Goal: Transaction & Acquisition: Purchase product/service

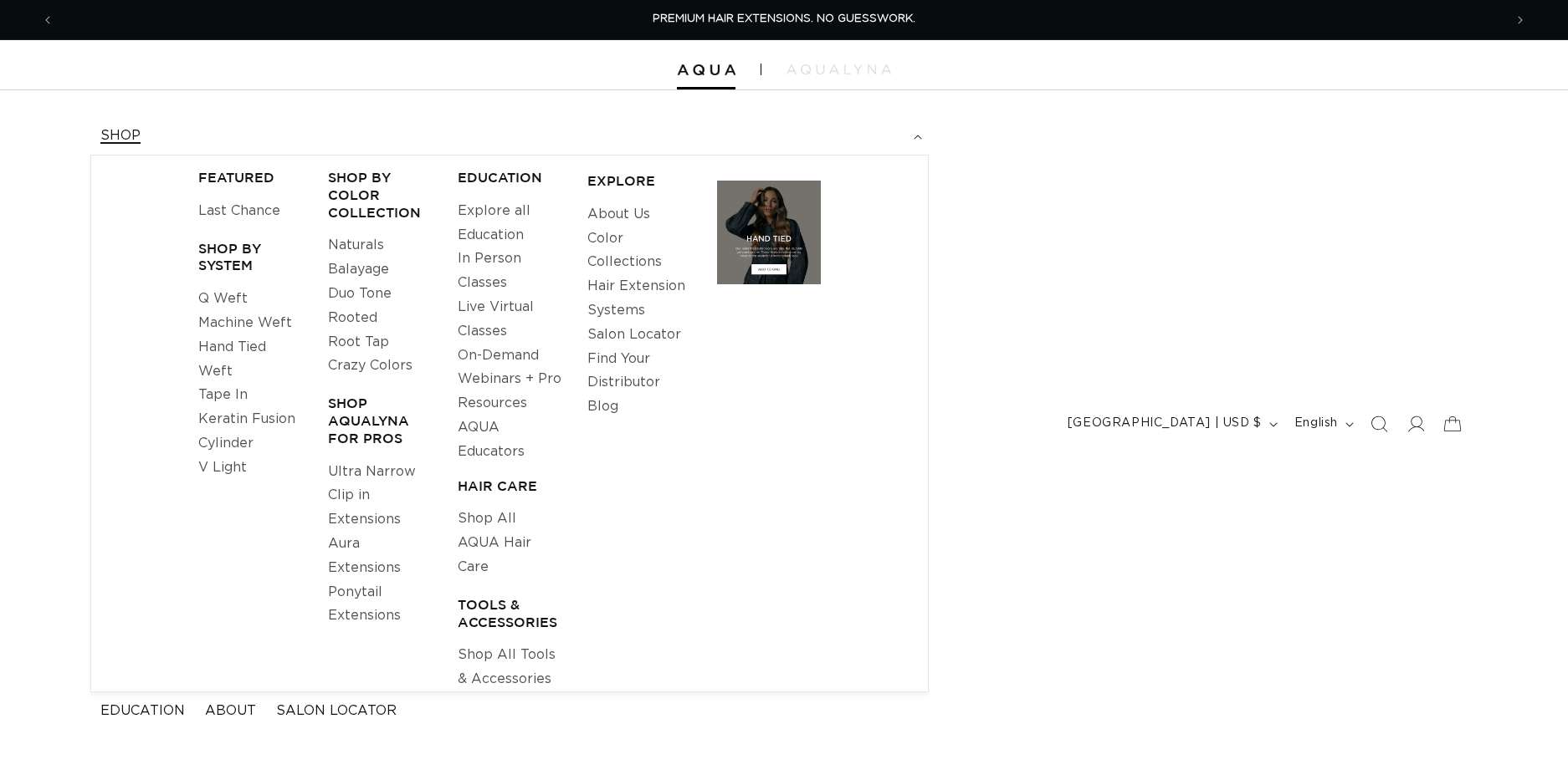
click at [237, 419] on link "Keratin Fusion" at bounding box center [247, 419] width 97 height 24
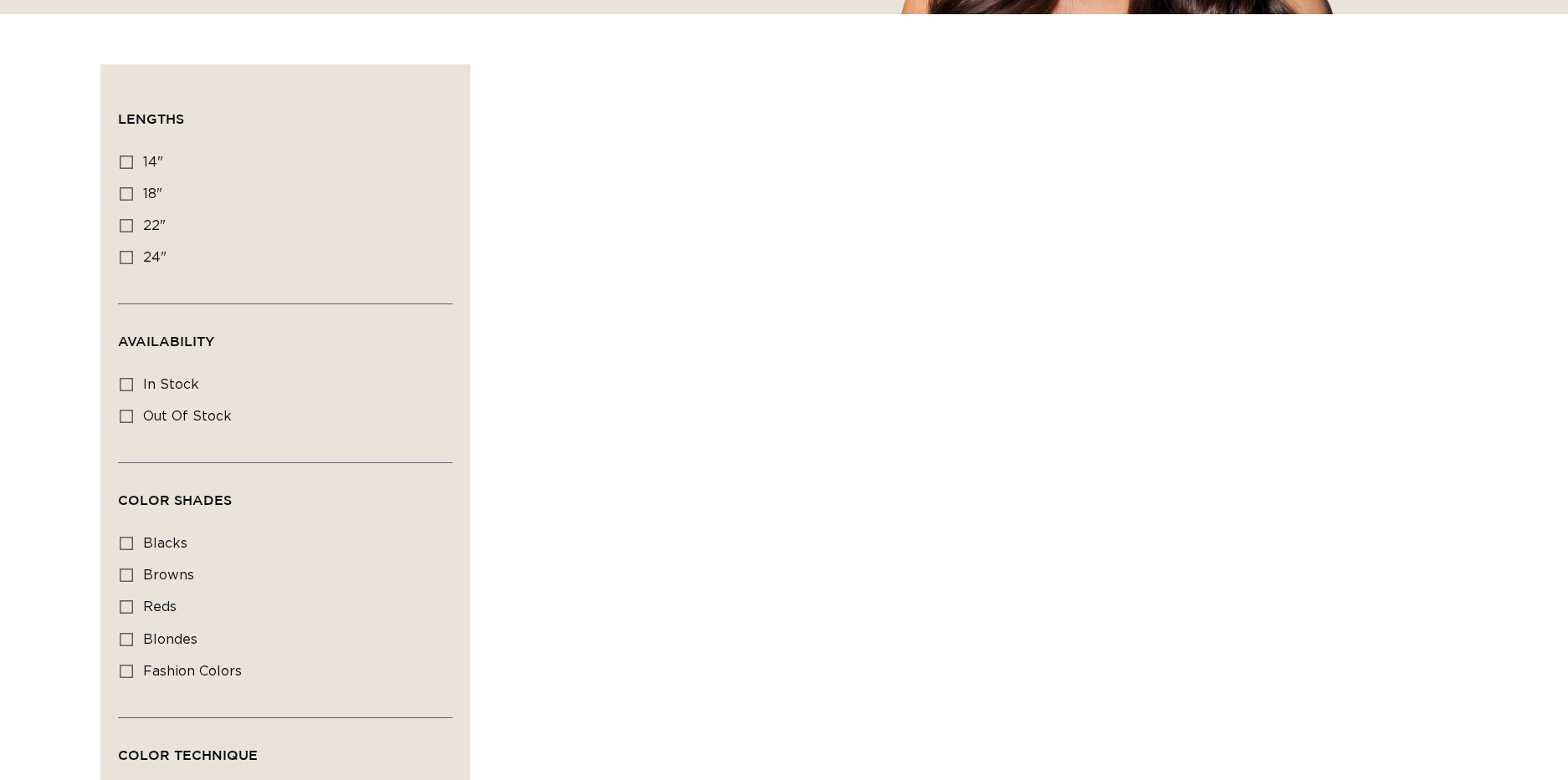
scroll to position [59, 0]
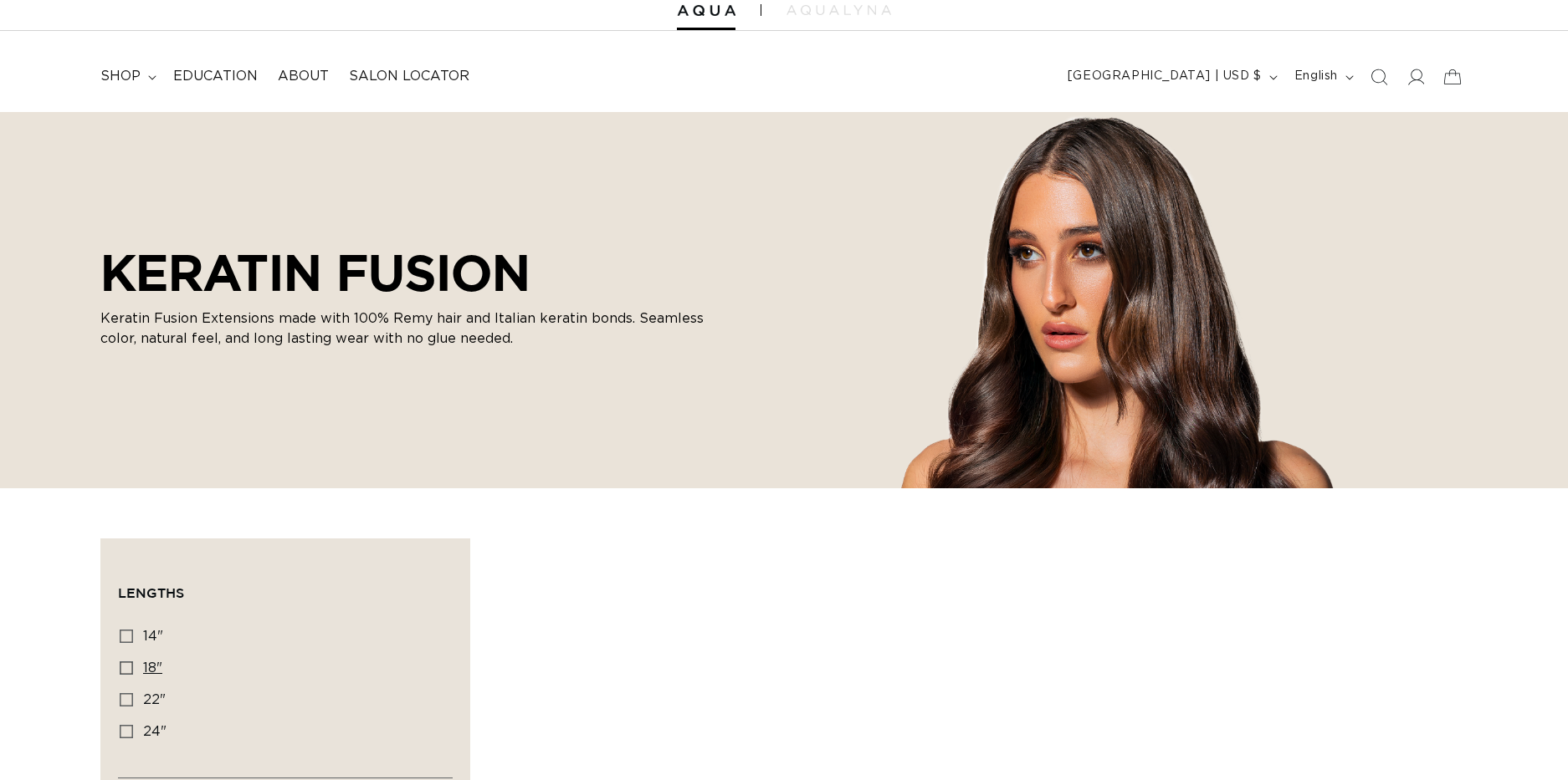
click at [126, 669] on icon at bounding box center [126, 668] width 14 height 13
click at [126, 669] on input "18" 18" (47 products)" at bounding box center [126, 668] width 14 height 13
checkbox input "true"
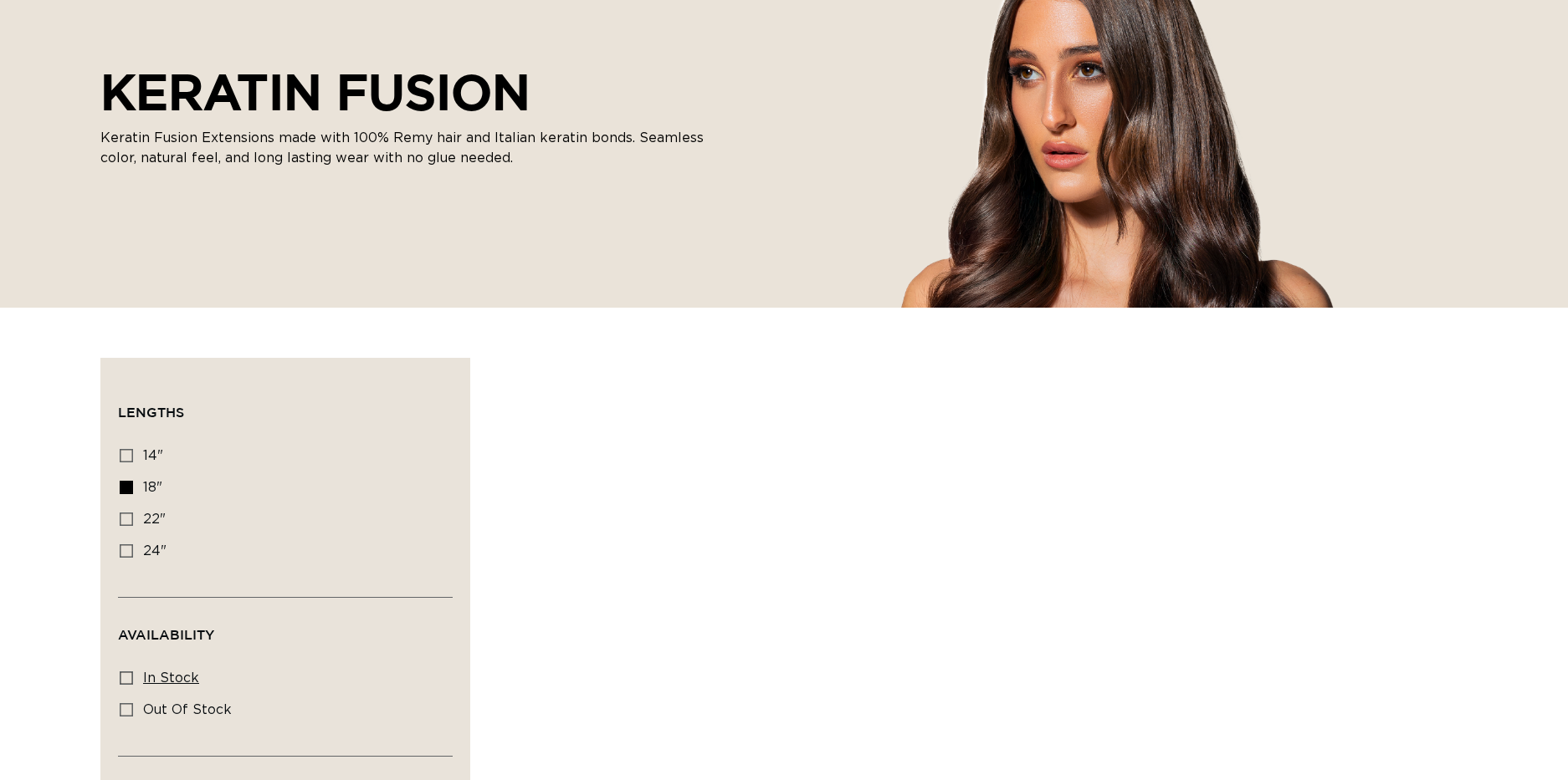
scroll to position [565, 0]
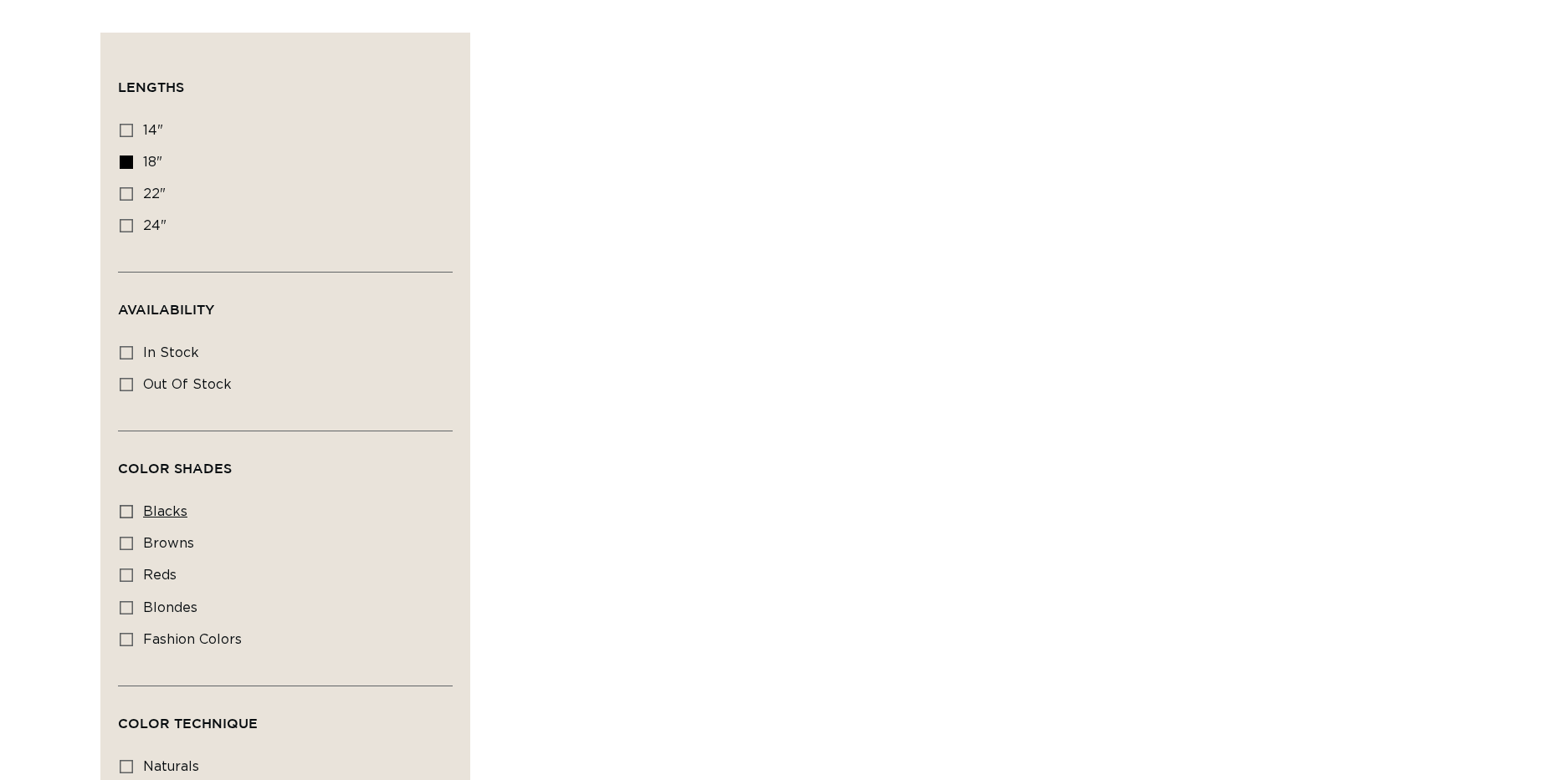
click at [122, 516] on icon at bounding box center [126, 511] width 14 height 13
click at [122, 516] on input "blacks blacks (8 products)" at bounding box center [126, 511] width 14 height 13
checkbox input "true"
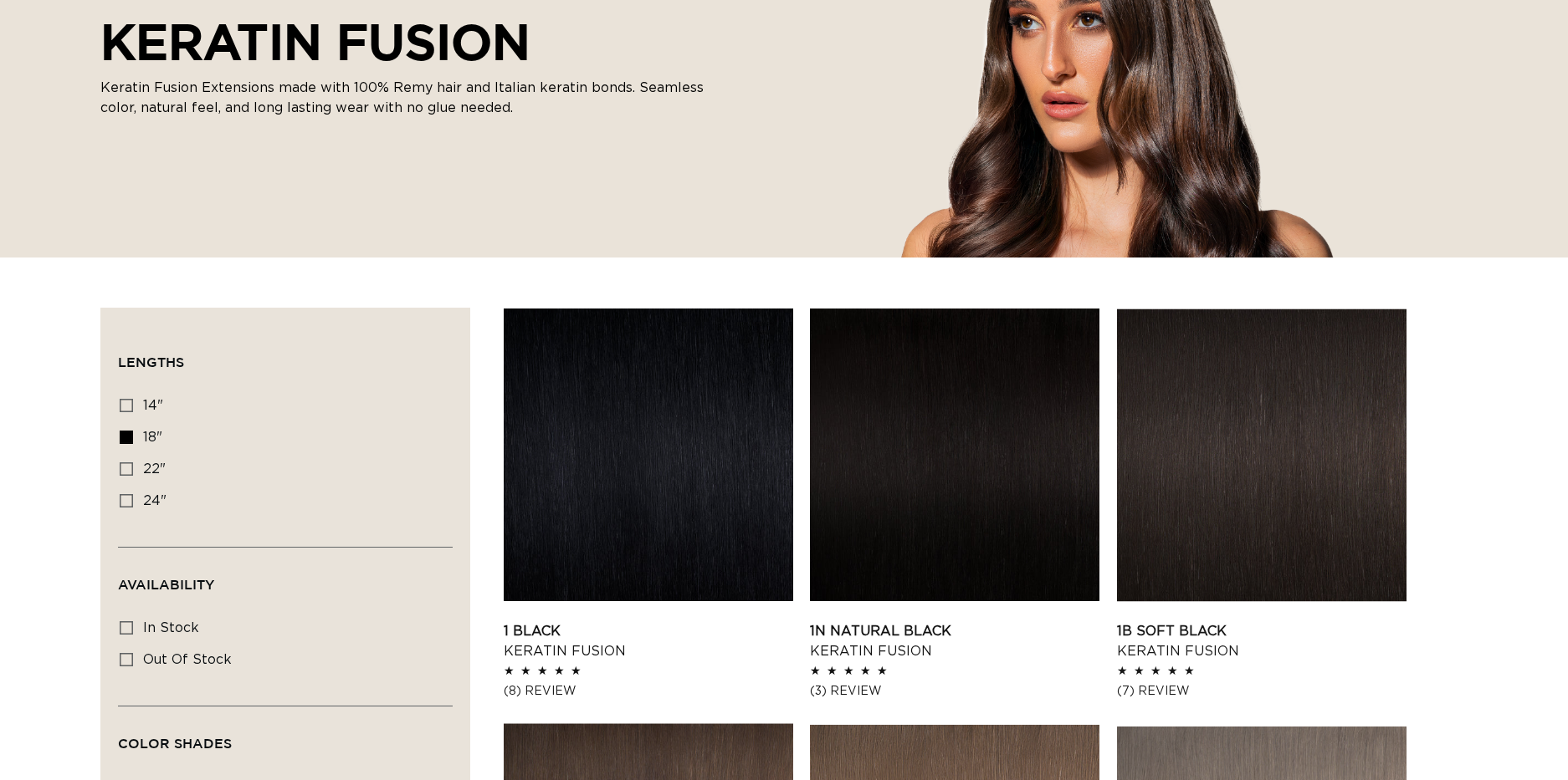
scroll to position [406, 0]
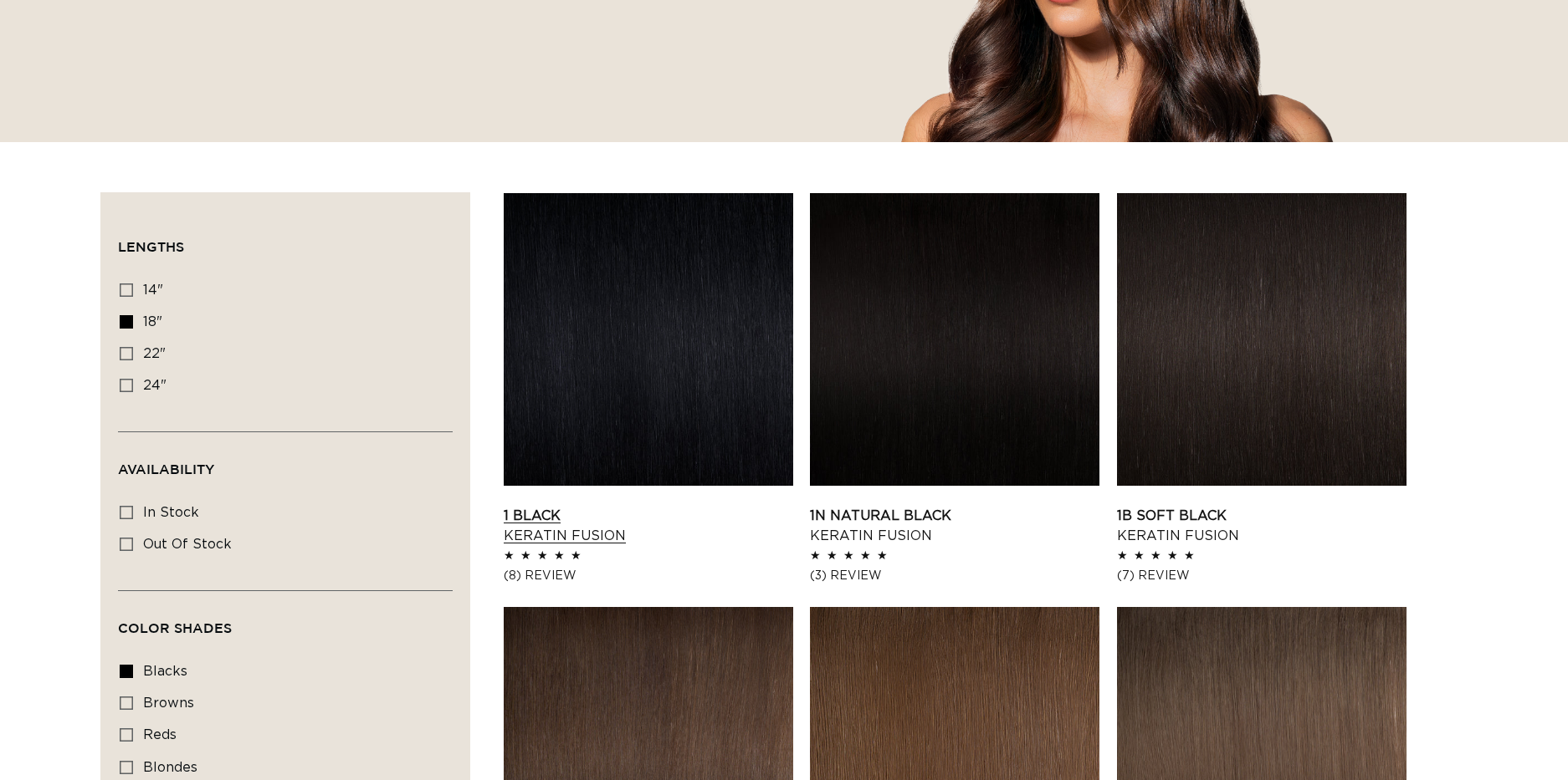
click at [587, 506] on link "1 Black Keratin Fusion" at bounding box center [649, 525] width 290 height 40
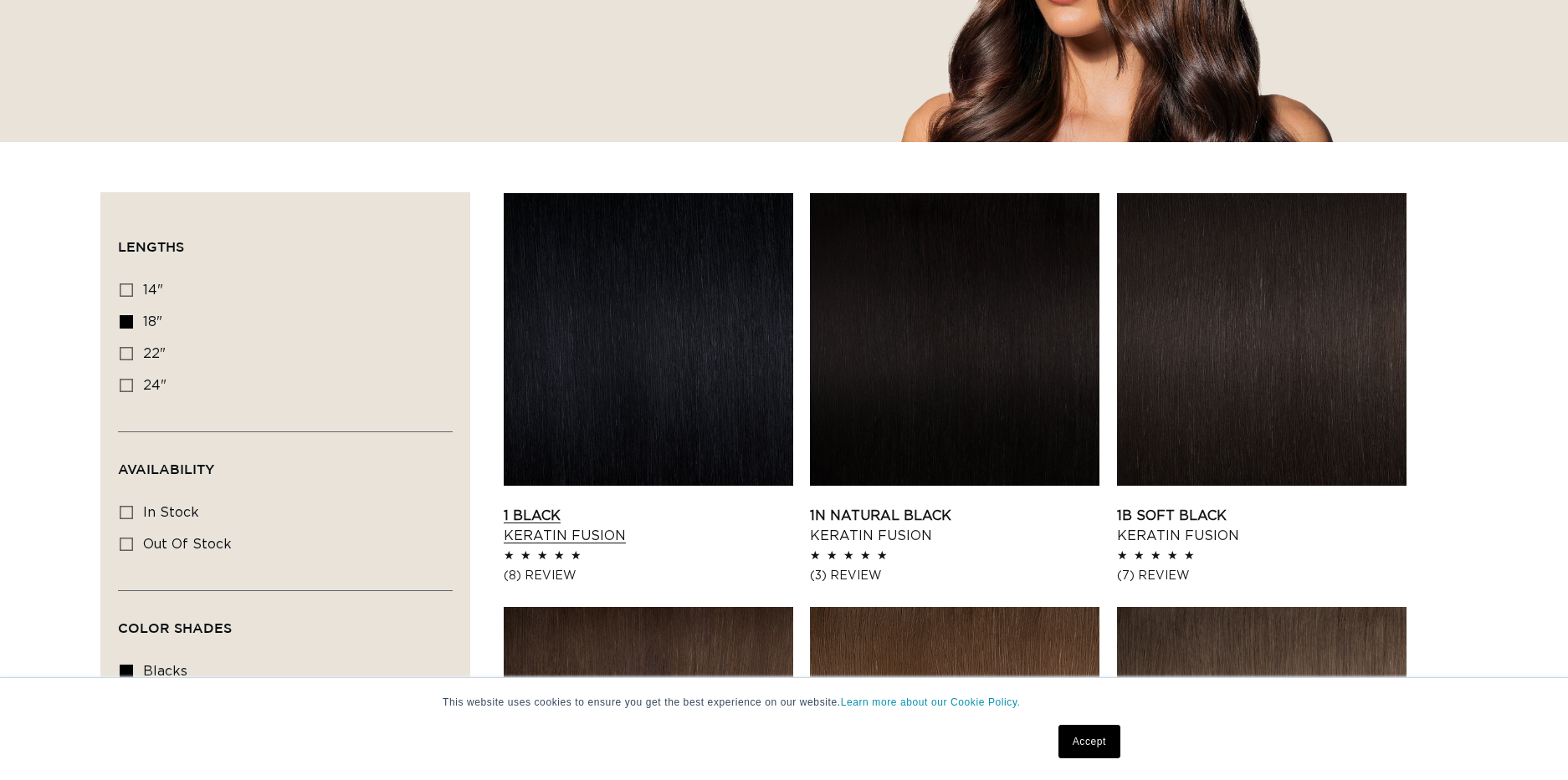
click at [619, 533] on link "1 Black Keratin Fusion" at bounding box center [649, 525] width 290 height 40
click at [1099, 741] on link "Accept" at bounding box center [1089, 741] width 62 height 33
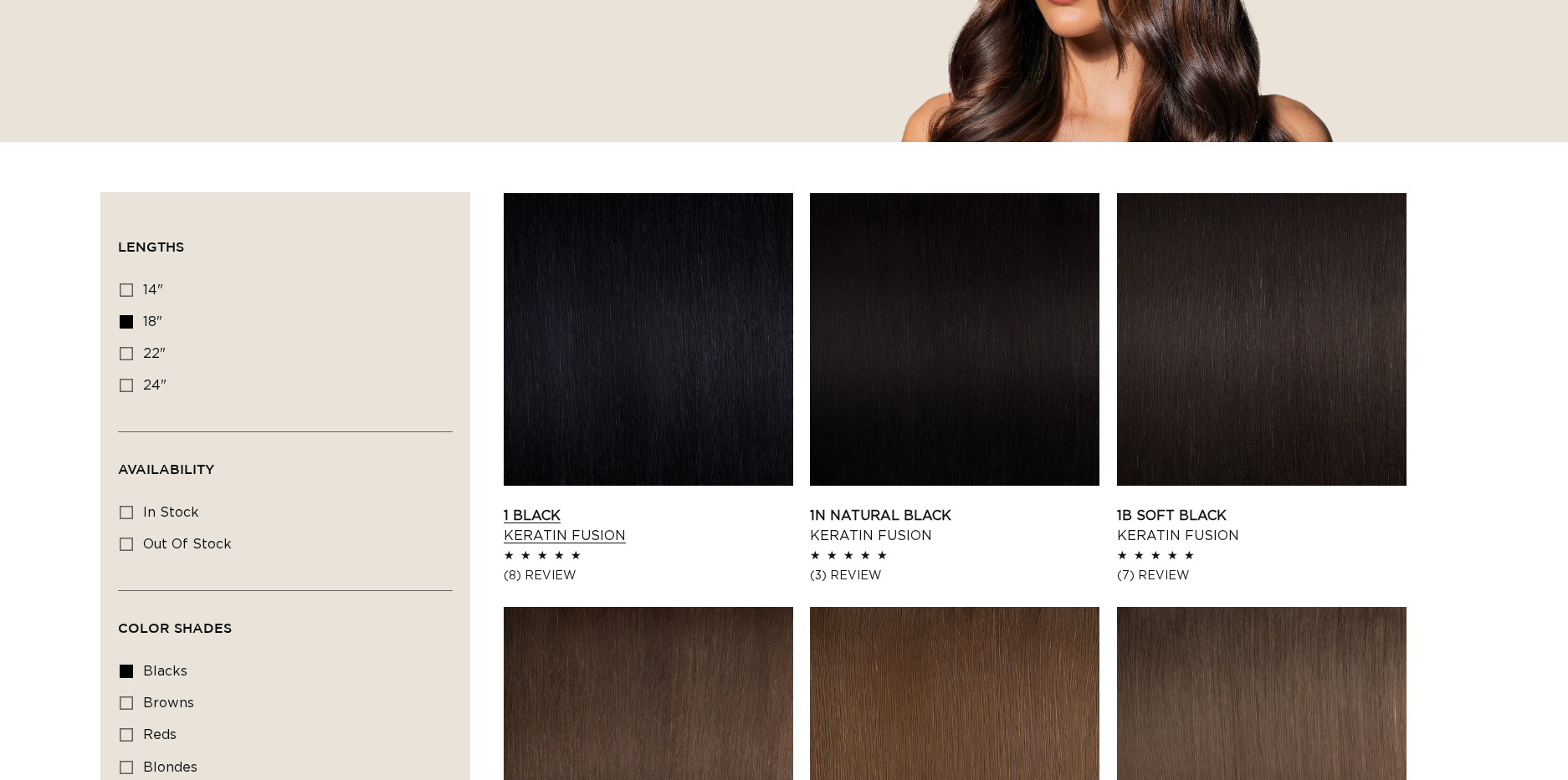
click at [626, 506] on link "1 Black Keratin Fusion" at bounding box center [649, 525] width 290 height 40
click at [650, 506] on link "1 Black Keratin Fusion" at bounding box center [649, 525] width 290 height 40
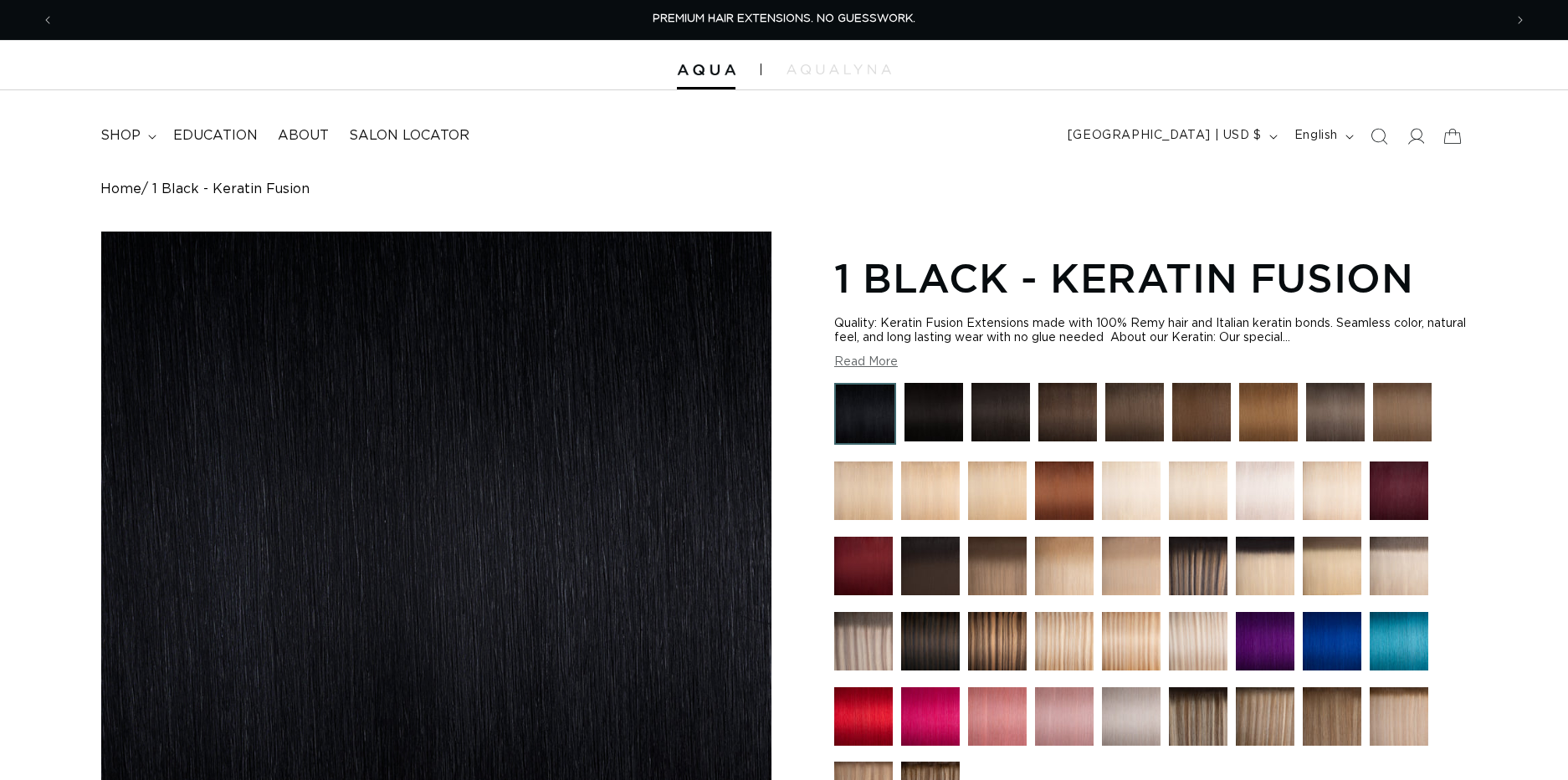
radio input "true"
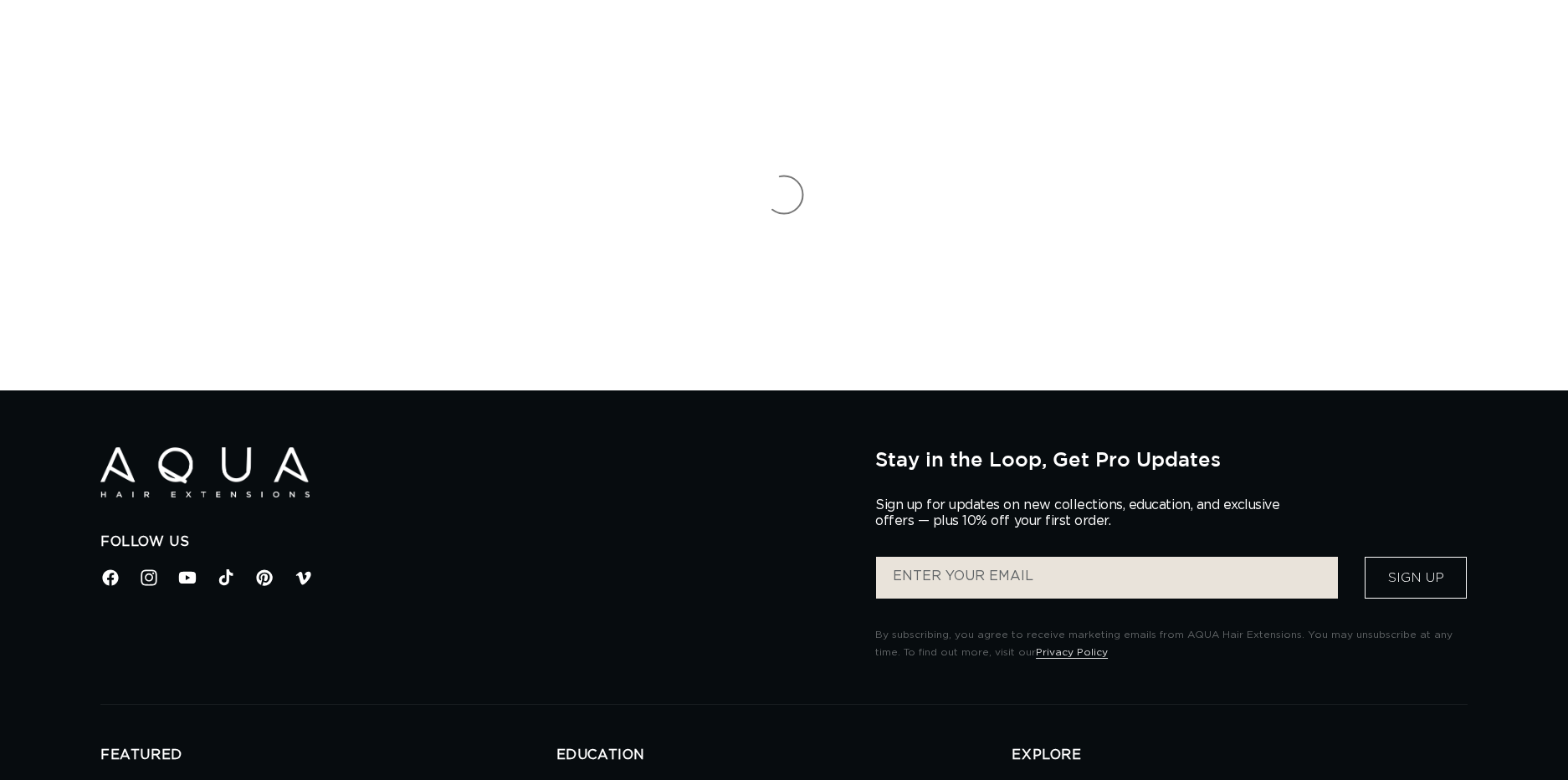
click at [961, 704] on div "Follow Us Facebook Instagram YouTube TikTok Pinterest Vimeo Stay in the Loop, G…" at bounding box center [784, 576] width 1367 height 257
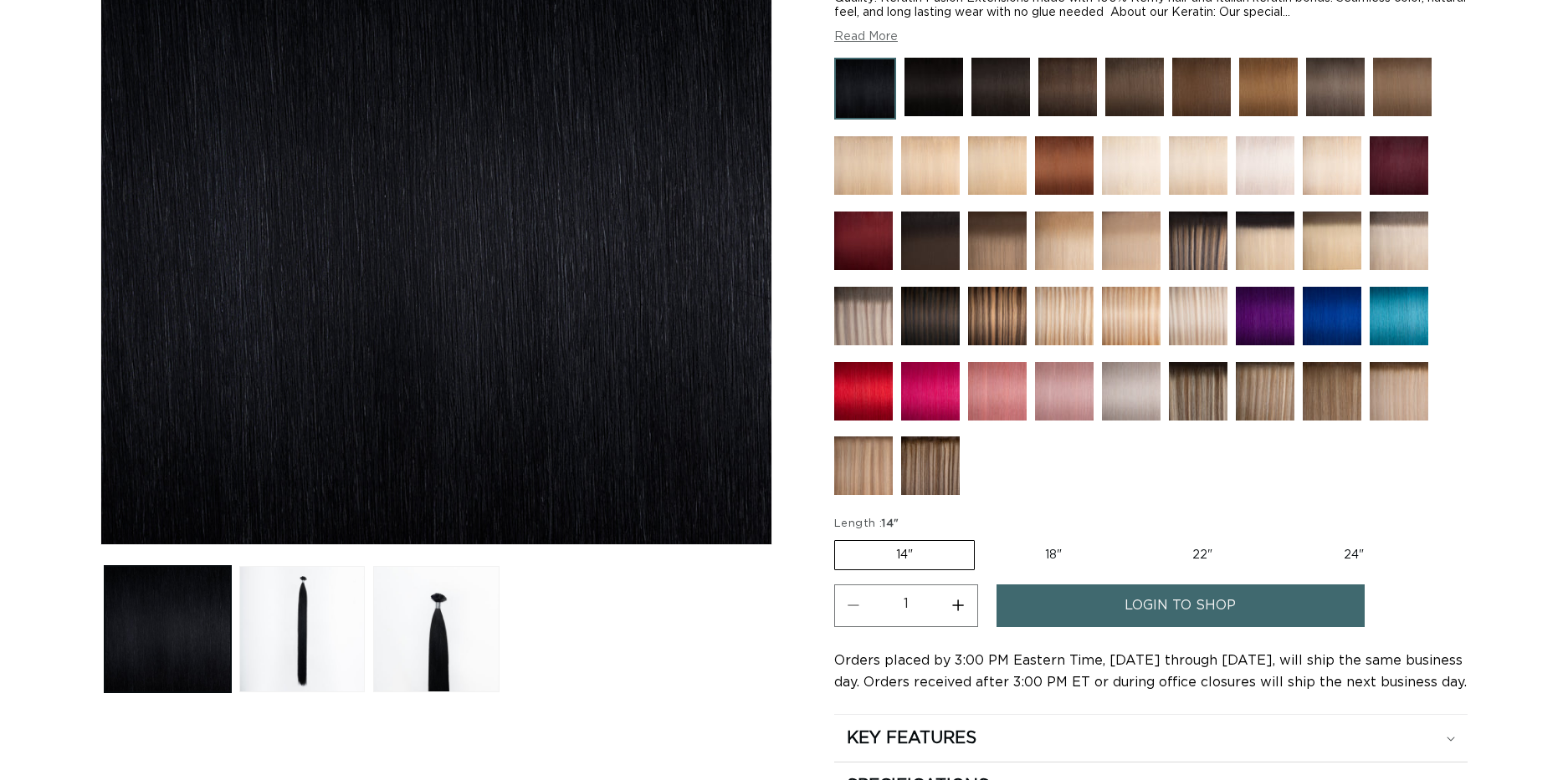
scroll to position [0, 1449]
click at [1054, 554] on label "18" Variant sold out or unavailable" at bounding box center [1053, 555] width 139 height 29
click at [984, 538] on input "18" Variant sold out or unavailable" at bounding box center [983, 537] width 1 height 1
radio input "true"
click at [957, 606] on button "Increase quantity for 1 Black - Keratin Fusion" at bounding box center [959, 605] width 38 height 42
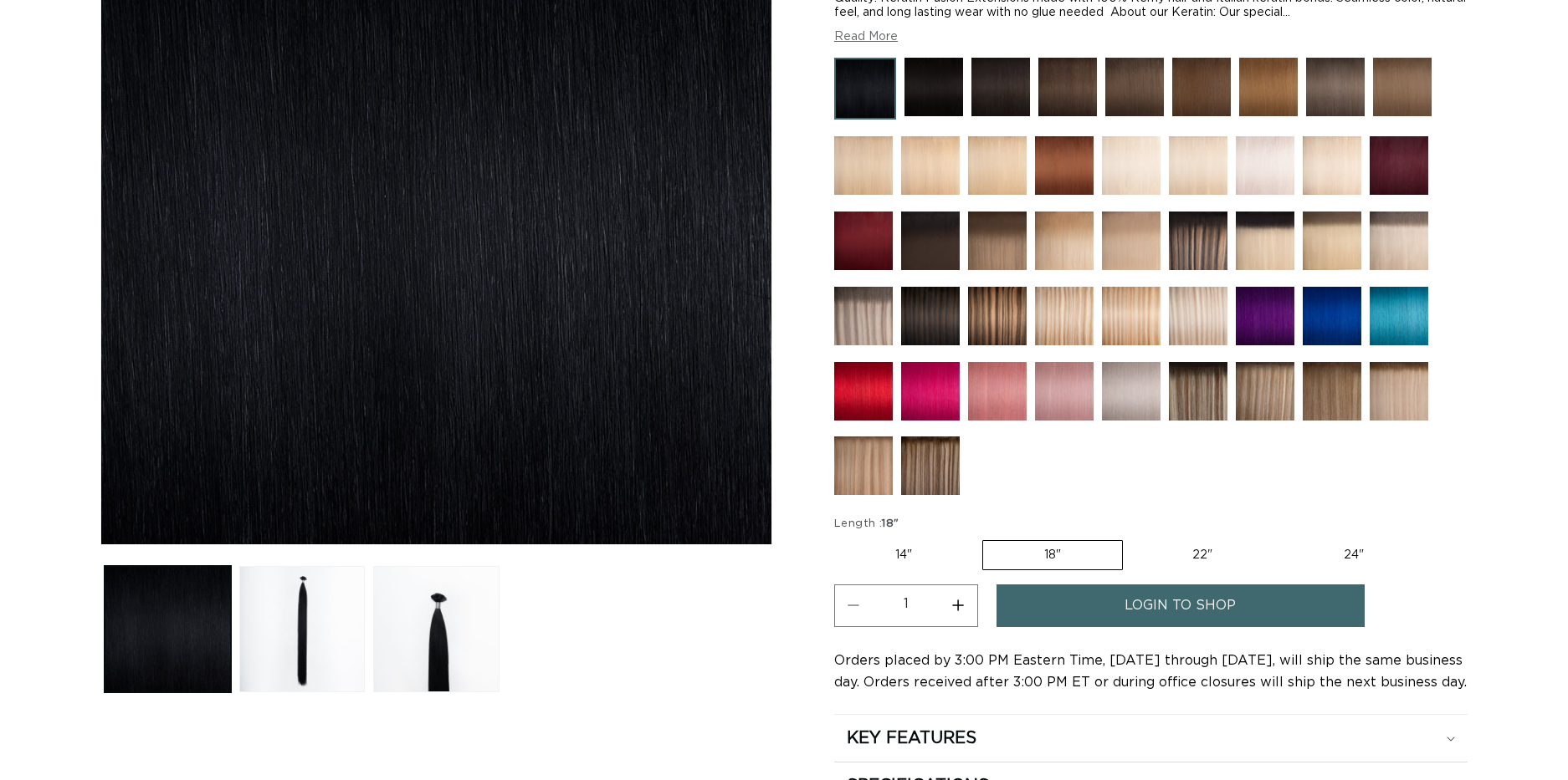
type input "2"
click at [1128, 610] on span "login to shop" at bounding box center [1180, 605] width 112 height 42
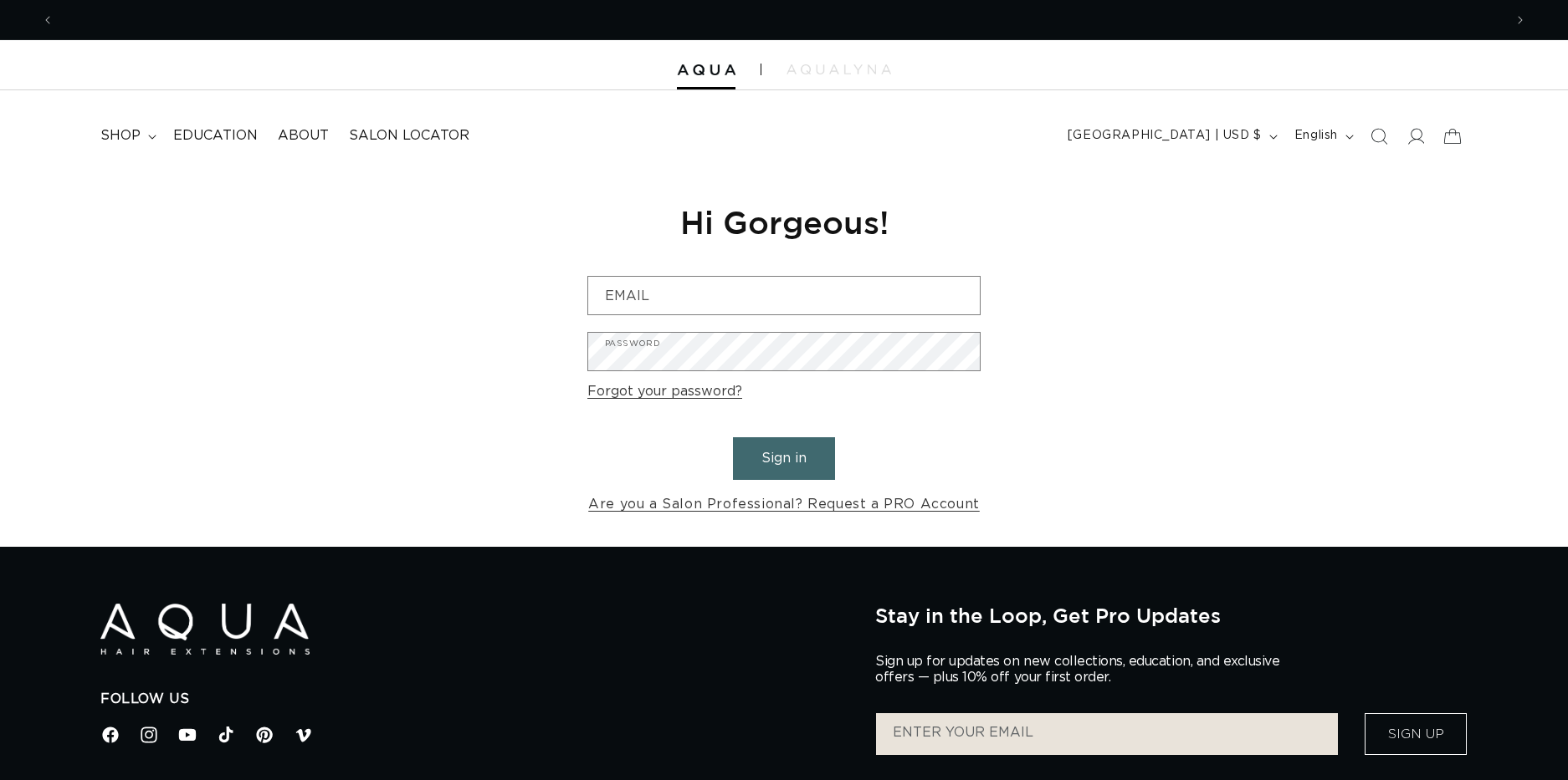
scroll to position [0, 1449]
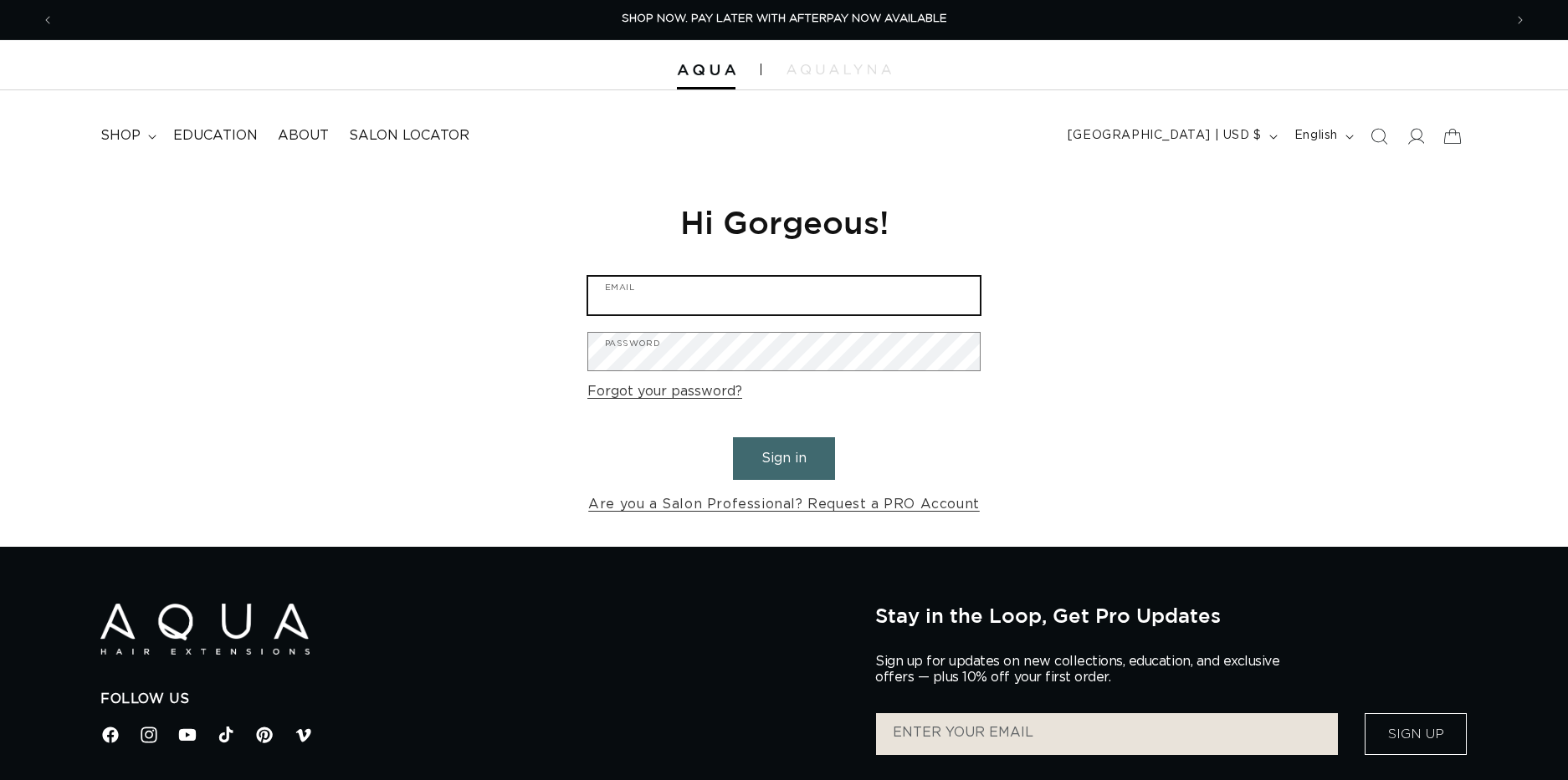
click at [625, 298] on input "Email" at bounding box center [784, 296] width 392 height 38
type input "hello@teal-studio.com"
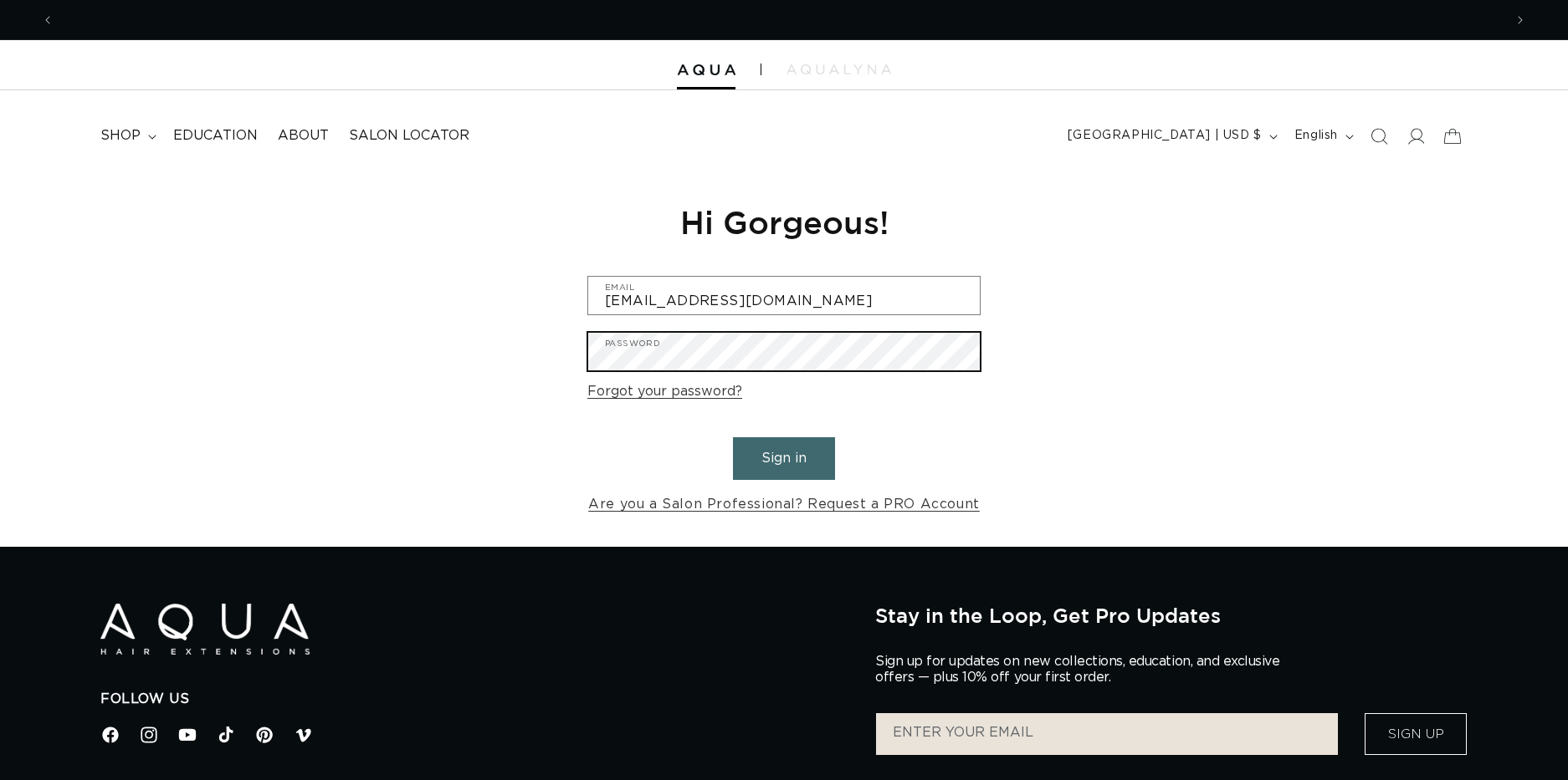
scroll to position [0, 0]
click at [733, 437] on button "Sign in" at bounding box center [783, 458] width 102 height 42
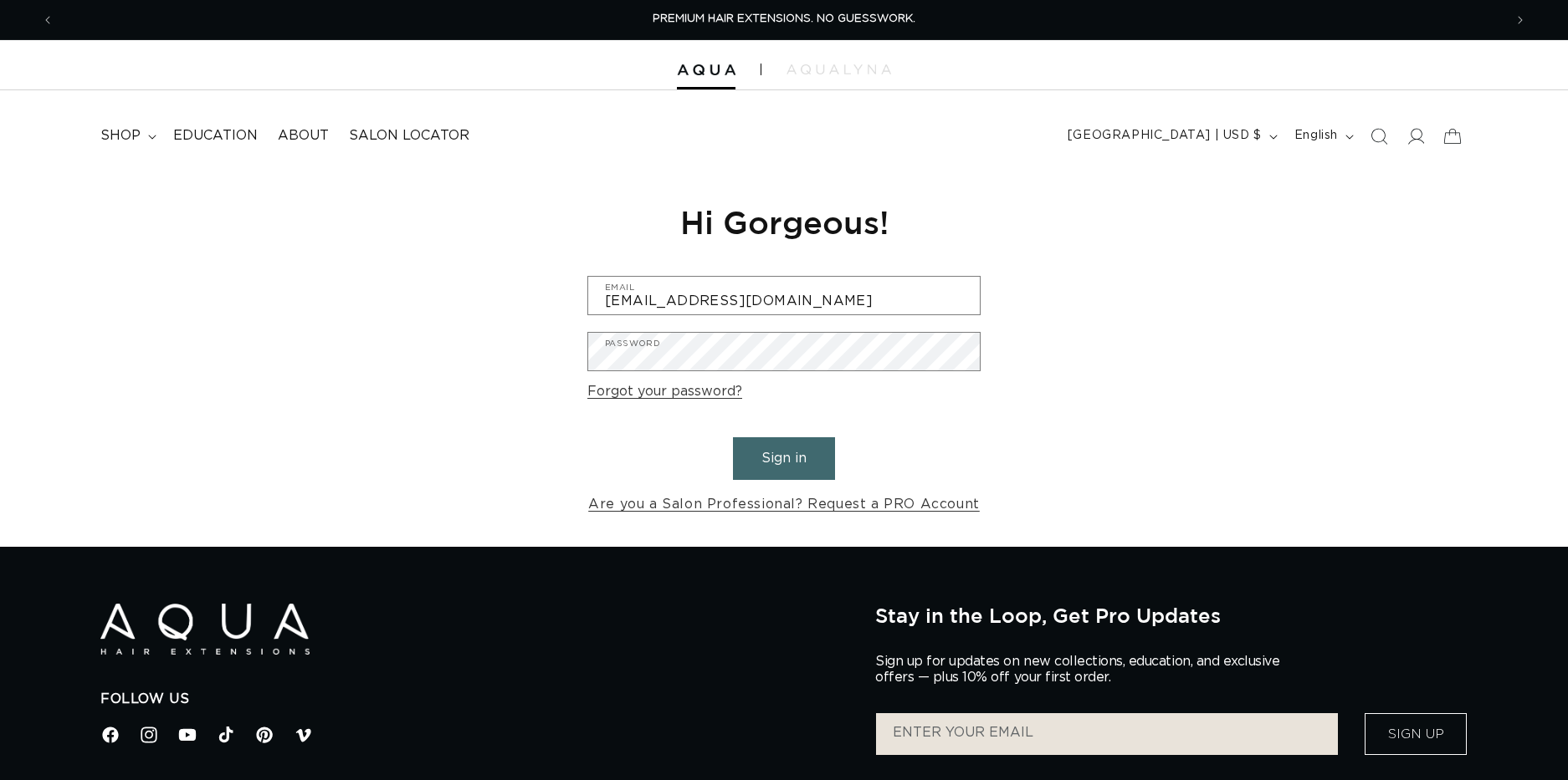
click at [799, 457] on button "Sign in" at bounding box center [783, 458] width 102 height 42
